Goal: Check status: Check status

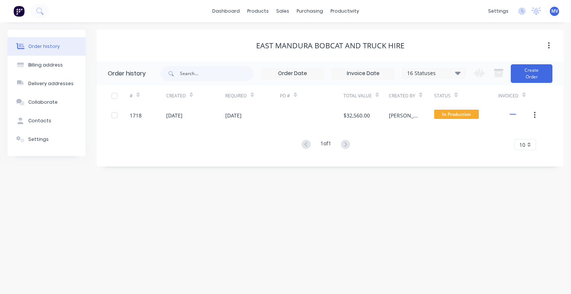
click at [204, 228] on div "Order history Billing address Delivery addresses Collaborate Contacts Settings …" at bounding box center [285, 158] width 571 height 272
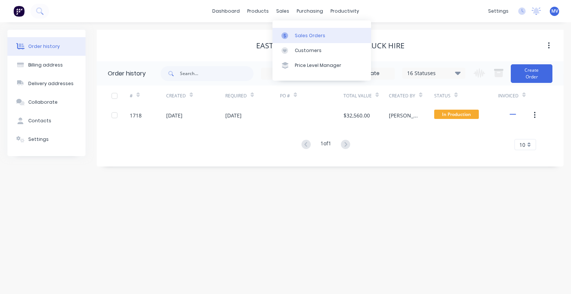
click at [307, 37] on div "Sales Orders" at bounding box center [310, 35] width 30 height 7
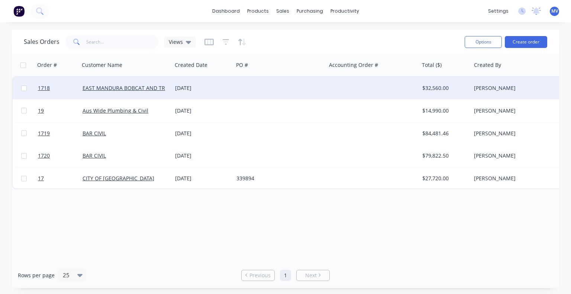
click at [114, 83] on div "EAST MANDURA BOBCAT AND TRUCK HIRE" at bounding box center [126, 88] width 93 height 22
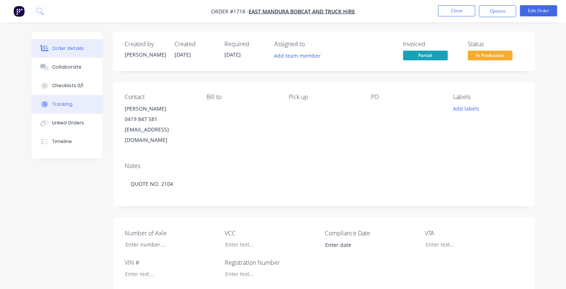
click at [62, 106] on div "Tracking" at bounding box center [62, 104] width 20 height 7
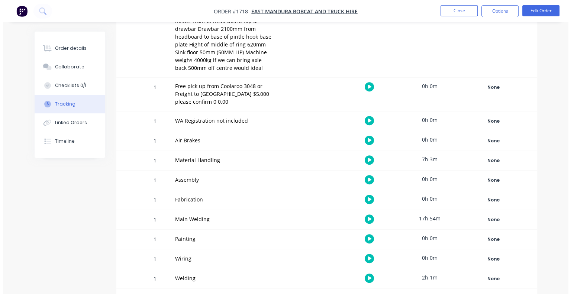
scroll to position [406, 0]
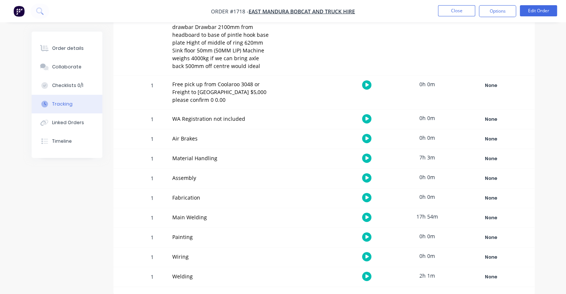
click at [367, 275] on icon "button" at bounding box center [367, 276] width 4 height 5
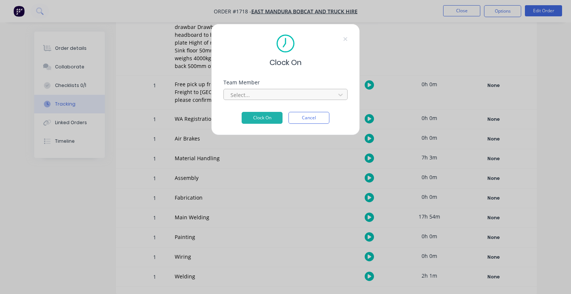
click at [247, 99] on div at bounding box center [281, 94] width 102 height 9
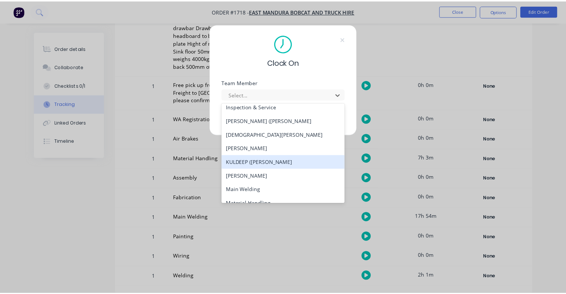
scroll to position [186, 0]
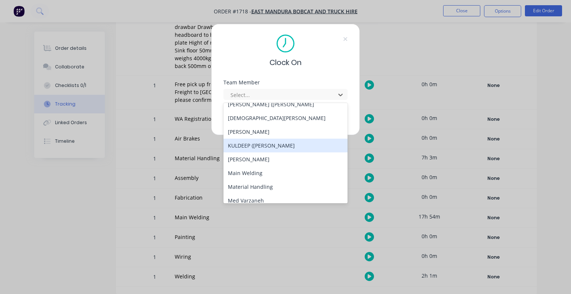
click at [255, 144] on div "KULDEEP ([PERSON_NAME]" at bounding box center [286, 146] width 124 height 14
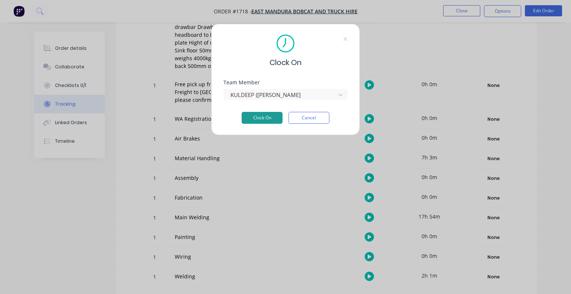
click at [265, 119] on button "Clock On" at bounding box center [262, 118] width 41 height 12
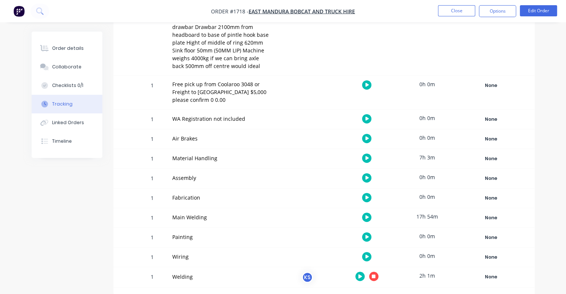
scroll to position [407, 0]
